Goal: Check status: Check status

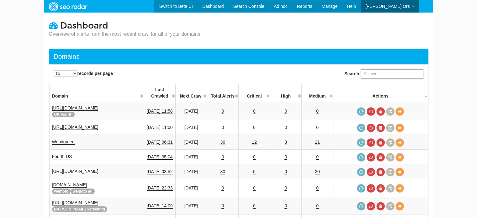
click at [371, 76] on input "Search:" at bounding box center [392, 73] width 63 height 9
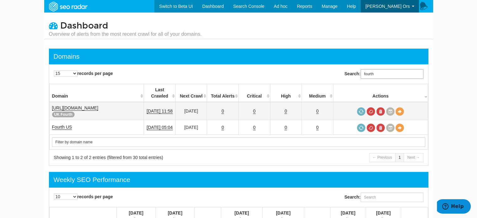
type input "fourth"
click at [76, 105] on link "[URL][DOMAIN_NAME]" at bounding box center [75, 107] width 46 height 5
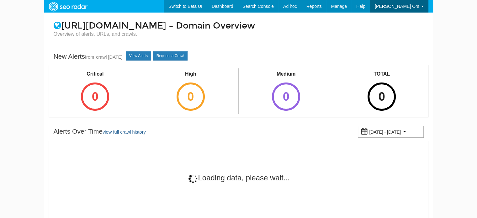
scroll to position [25, 0]
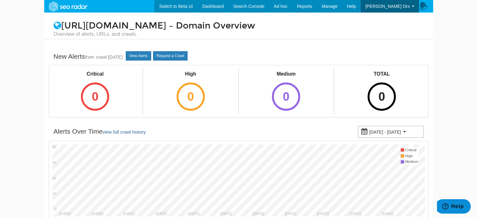
click at [401, 131] on small "[DATE] - [DATE]" at bounding box center [385, 131] width 32 height 5
type input "07/25/2025"
type input "09/23/2025"
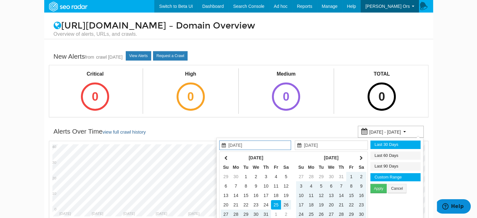
type input "[DATE]"
type input "07/25/2025"
type input "09/23/2025"
type input "[DATE]"
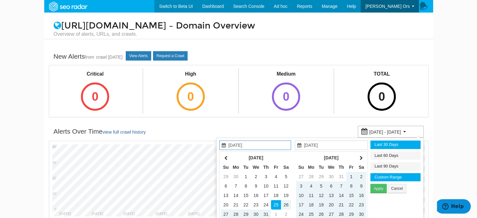
type input "[DATE]"
type input "07/25/2025"
type input "09/23/2025"
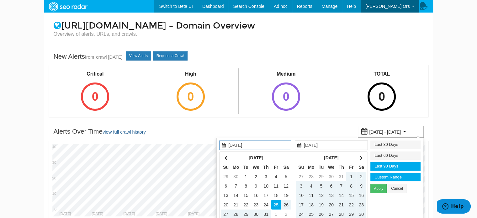
type input "08/08/2025"
type input "[DATE]"
type input "07/25/2025"
type input "09/23/2025"
type input "07/09/2025"
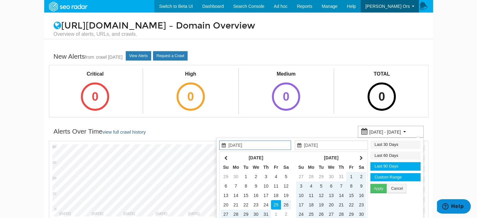
type input "[DATE]"
type input "07/25/2025"
type input "09/23/2025"
type input "08/08/2025"
type input "[DATE]"
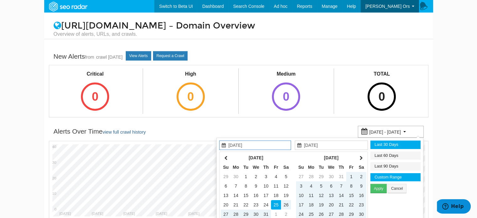
type input "07/25/2025"
type input "09/23/2025"
type input "09/07/2025"
type input "[DATE]"
click at [394, 145] on li "Last 30 Days" at bounding box center [395, 144] width 50 height 8
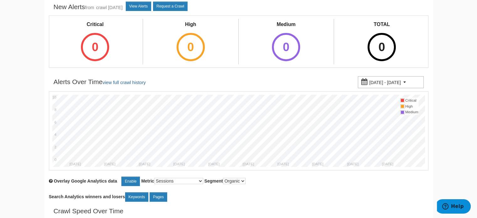
scroll to position [0, 0]
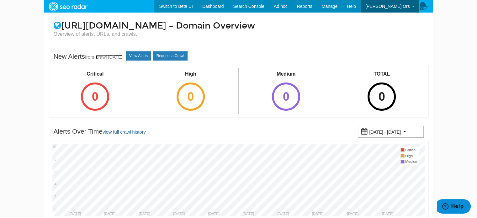
click at [102, 56] on link "crawl [DATE]" at bounding box center [109, 57] width 27 height 5
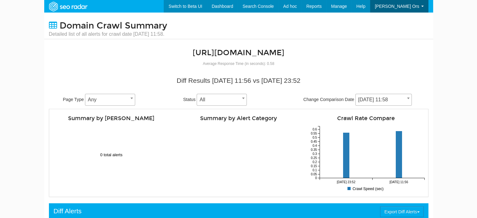
scroll to position [25, 0]
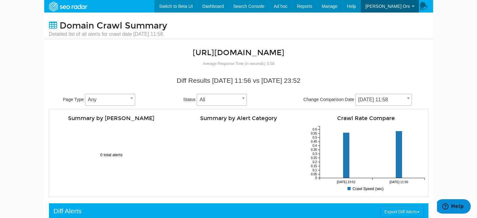
click at [377, 97] on span "10/07/2025 11:58" at bounding box center [383, 99] width 56 height 9
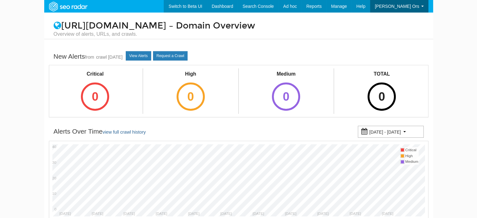
scroll to position [25, 0]
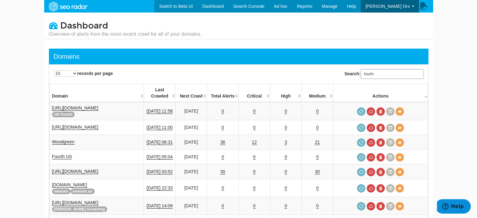
click at [389, 70] on input "fourth" at bounding box center [392, 73] width 63 height 9
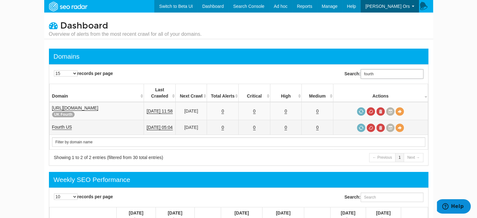
type input "fourth"
click at [63, 124] on link "Fourth US" at bounding box center [62, 126] width 20 height 5
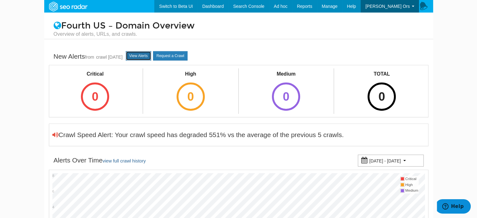
click at [149, 55] on link "View Alerts" at bounding box center [138, 55] width 25 height 9
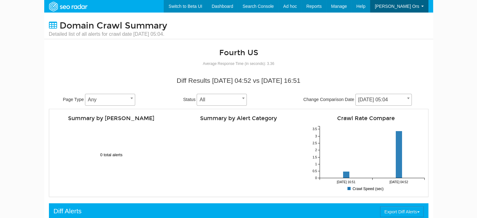
scroll to position [25, 0]
click at [392, 99] on span "[DATE] 05:04" at bounding box center [383, 99] width 56 height 9
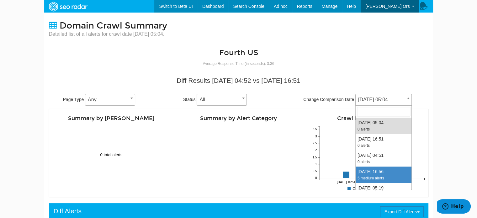
click at [443, 108] on body "Switch to Beta UI Dashboard Search Console Keyword Winners and Losers Page Winn…" at bounding box center [238, 109] width 477 height 218
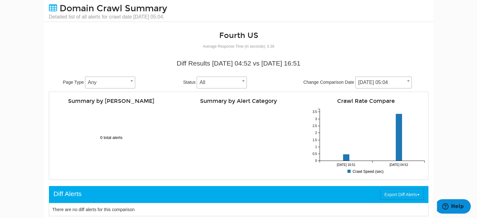
scroll to position [0, 0]
